Goal: Task Accomplishment & Management: Use online tool/utility

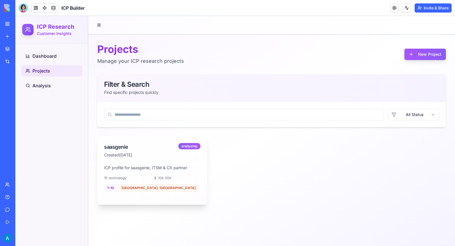
click at [153, 177] on div "technology 10k-50k" at bounding box center [152, 178] width 96 height 5
click at [133, 188] on div "[GEOGRAPHIC_DATA], [GEOGRAPHIC_DATA]" at bounding box center [158, 188] width 80 height 6
click at [112, 143] on div "saasgenie" at bounding box center [141, 147] width 74 height 8
click at [42, 79] on ul "Dashboard Projects Analysis" at bounding box center [51, 70] width 61 height 41
click at [41, 81] on link "Analysis" at bounding box center [51, 85] width 61 height 11
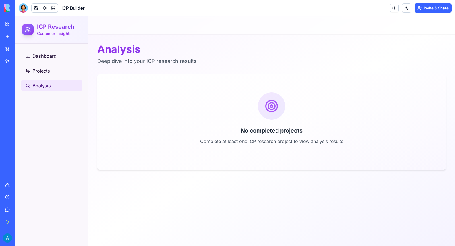
click at [307, 126] on div "No completed projects Complete at least one ICP research project to view analys…" at bounding box center [271, 121] width 349 height 59
click at [45, 76] on link "Projects" at bounding box center [51, 70] width 61 height 11
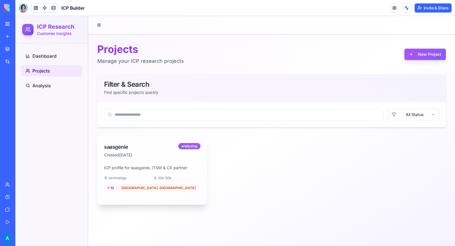
click at [184, 183] on div "ICP profile for saasgenie, ITSM & CX partner technology 10k-50k 1-10 North Amer…" at bounding box center [152, 185] width 110 height 40
drag, startPoint x: 184, startPoint y: 183, endPoint x: 365, endPoint y: 175, distance: 180.7
click at [359, 189] on div "saasgenie Created 1/1/1970 analyzing ICP profile for saasgenie, ITSM & CX partn…" at bounding box center [271, 170] width 349 height 69
click at [97, 25] on button at bounding box center [99, 25] width 8 height 8
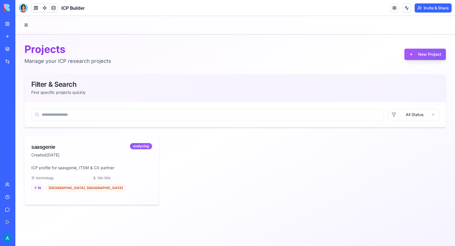
click at [31, 26] on div at bounding box center [235, 25] width 440 height 18
click at [23, 28] on button at bounding box center [26, 25] width 8 height 8
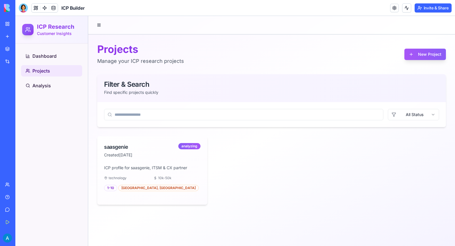
click at [7, 27] on link "My Workspace" at bounding box center [13, 23] width 23 height 11
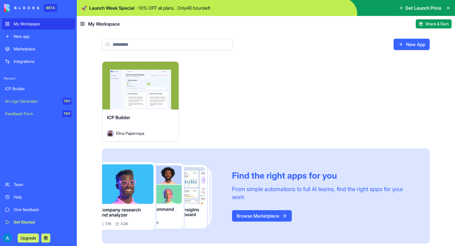
click at [309, 118] on div "Launch ICP Builder Elina Papernaya Find the right apps for you From simple auto…" at bounding box center [266, 152] width 328 height 182
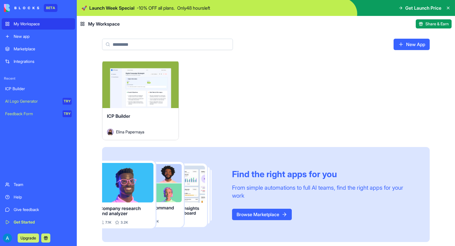
scroll to position [3, 0]
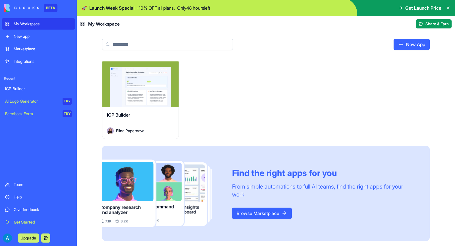
click at [449, 7] on icon at bounding box center [448, 8] width 2 height 2
